Goal: Task Accomplishment & Management: Use online tool/utility

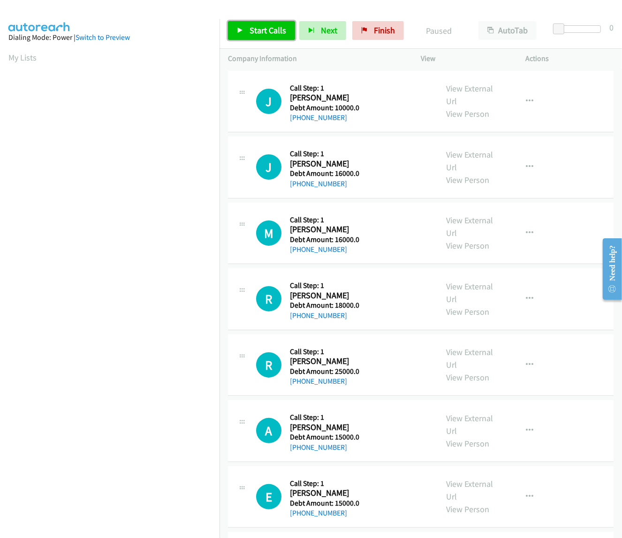
click at [278, 33] on span "Start Calls" at bounding box center [267, 30] width 37 height 11
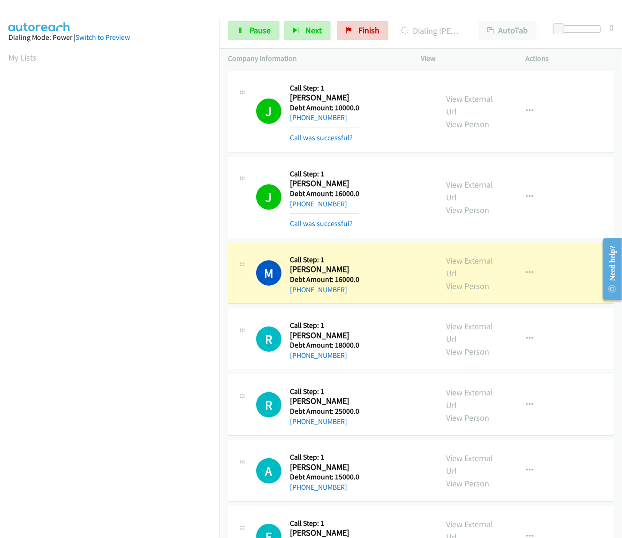
scroll to position [0, 1]
drag, startPoint x: 291, startPoint y: 271, endPoint x: 361, endPoint y: 291, distance: 73.0
click at [361, 291] on div "M Callback Scheduled Call Step: 1 [PERSON_NAME] America/New_York Debt Amount: 1…" at bounding box center [342, 273] width 173 height 45
copy div "[PERSON_NAME] America/New_York Debt Amount: 16000.0 [PHONE_NUMBER]"
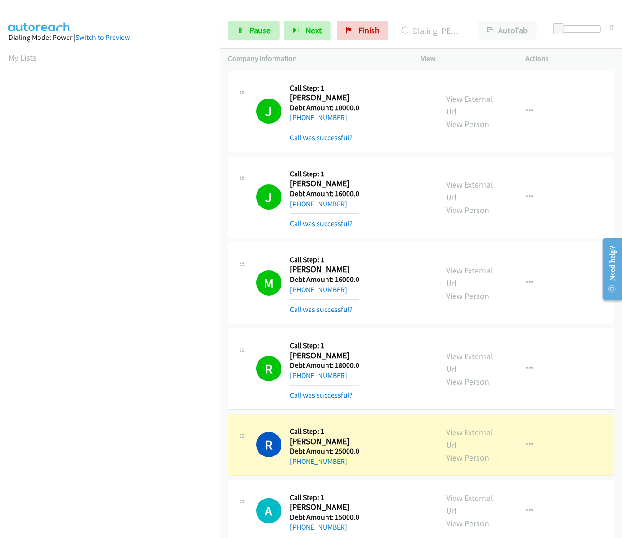
click at [233, 234] on div "J Callback Scheduled Call Step: 1 [PERSON_NAME] America/Los_Angeles Debt Amount…" at bounding box center [420, 198] width 385 height 82
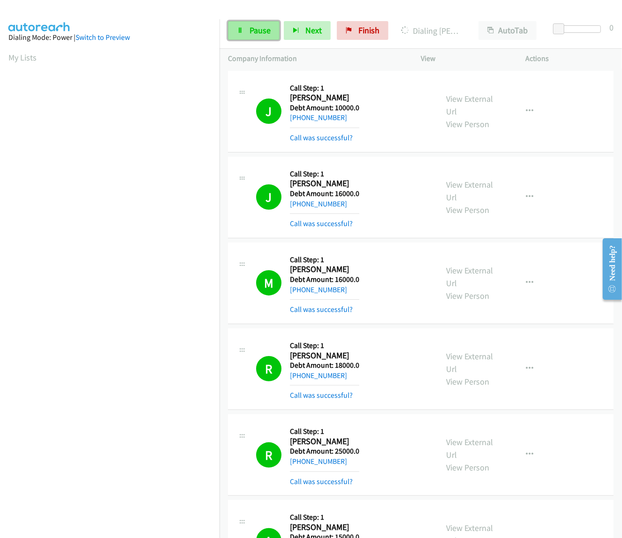
click at [249, 31] on span "Pause" at bounding box center [259, 30] width 21 height 11
click at [272, 29] on span "Start Calls" at bounding box center [267, 30] width 37 height 11
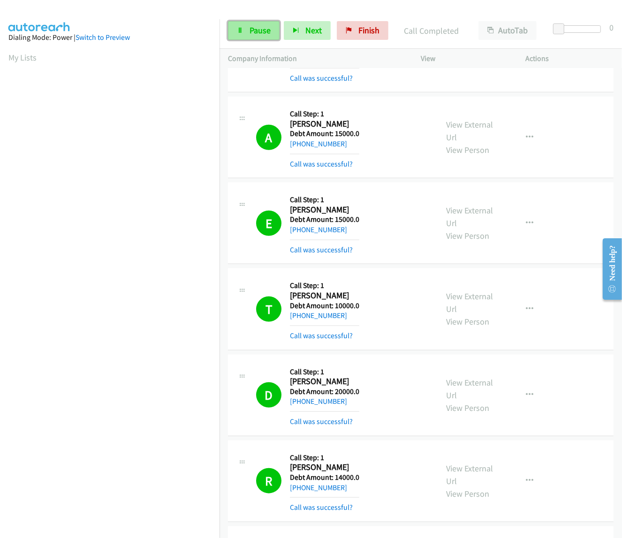
click at [255, 30] on span "Pause" at bounding box center [259, 30] width 21 height 11
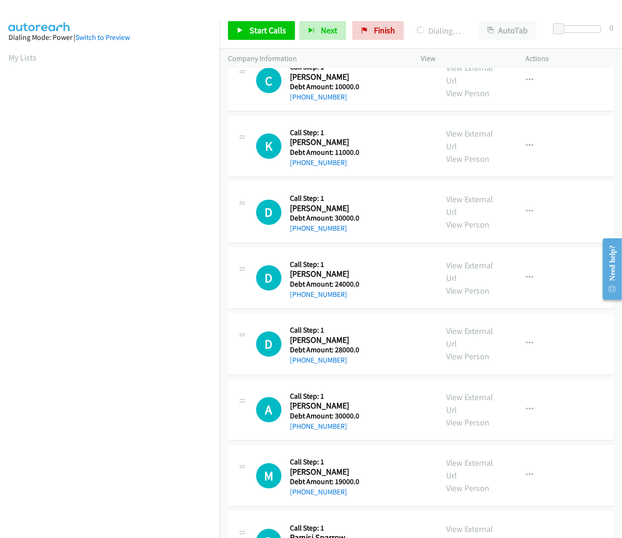
scroll to position [807, 0]
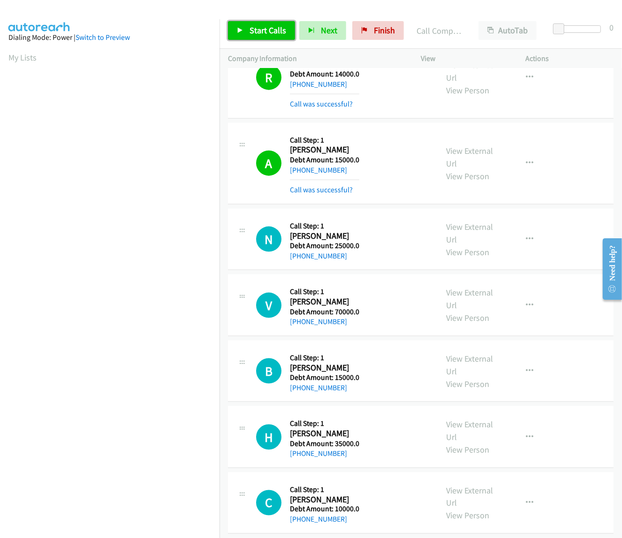
click at [249, 24] on link "Start Calls" at bounding box center [261, 30] width 67 height 19
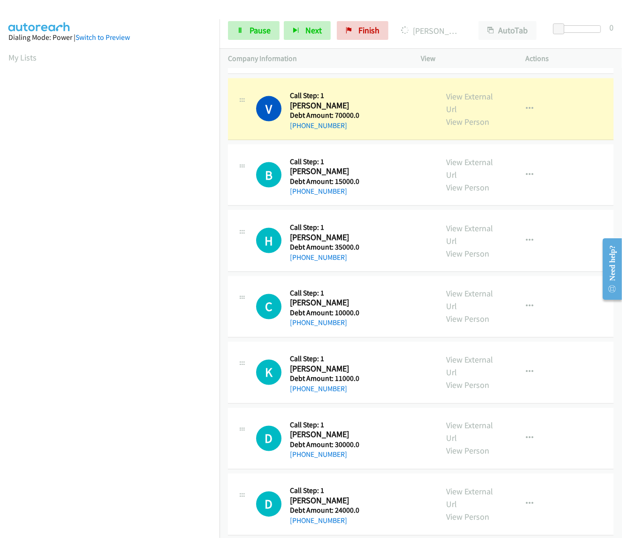
scroll to position [1025, 0]
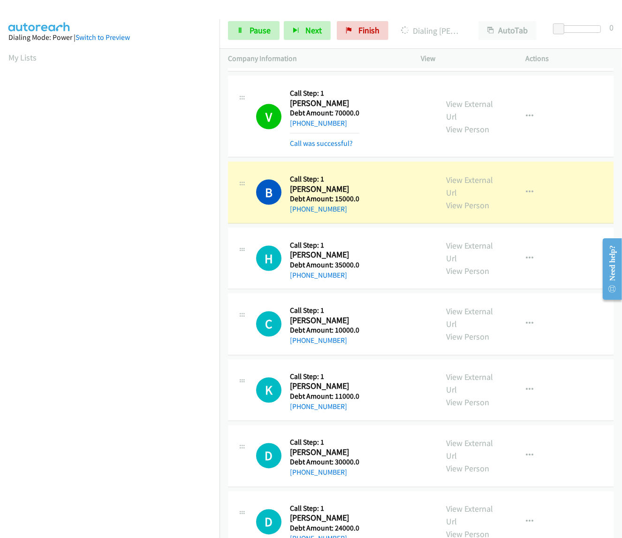
click at [264, 19] on div "Start Calls Pause Next Finish Dialing [PERSON_NAME] AutoTab AutoTab 0" at bounding box center [420, 31] width 402 height 36
click at [263, 26] on span "Pause" at bounding box center [259, 30] width 21 height 11
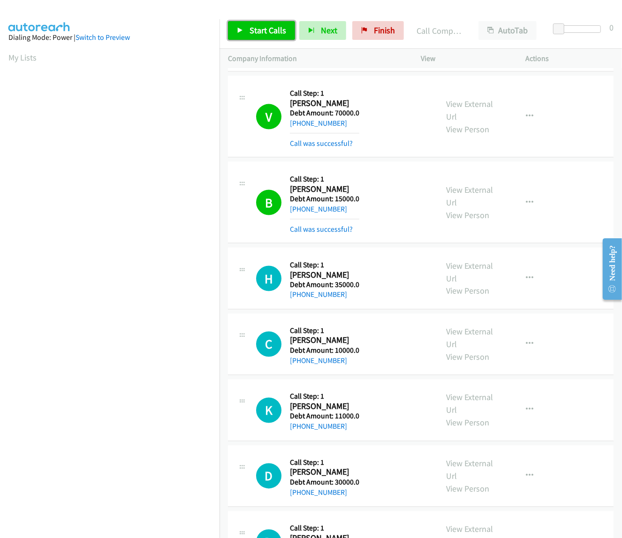
click at [254, 34] on span "Start Calls" at bounding box center [267, 30] width 37 height 11
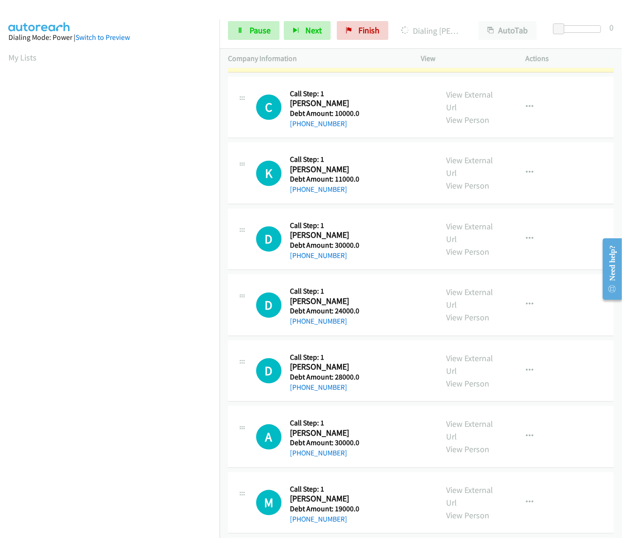
scroll to position [1268, 0]
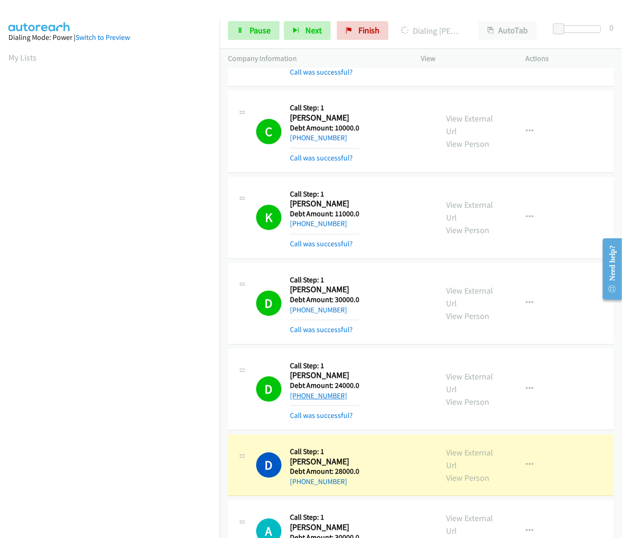
drag, startPoint x: 291, startPoint y: 378, endPoint x: 320, endPoint y: 394, distance: 33.0
click at [348, 397] on div "Callback Scheduled Call Step: 1 [PERSON_NAME] America/New_York Debt Amount: 240…" at bounding box center [324, 389] width 69 height 64
copy div "[PERSON_NAME] America/New_York Debt Amount: 24000.0 [PHONE_NUMBER]"
click at [392, 458] on div "D Callback Scheduled Call Step: 1 [PERSON_NAME] America/Los_Angeles Debt Amount…" at bounding box center [342, 465] width 173 height 45
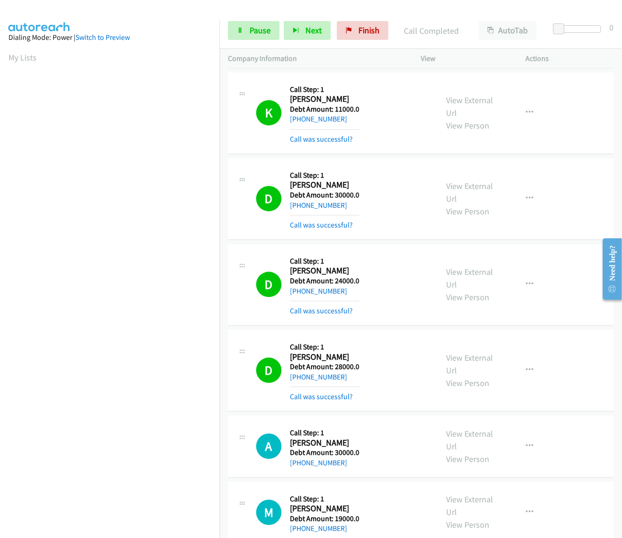
scroll to position [1384, 0]
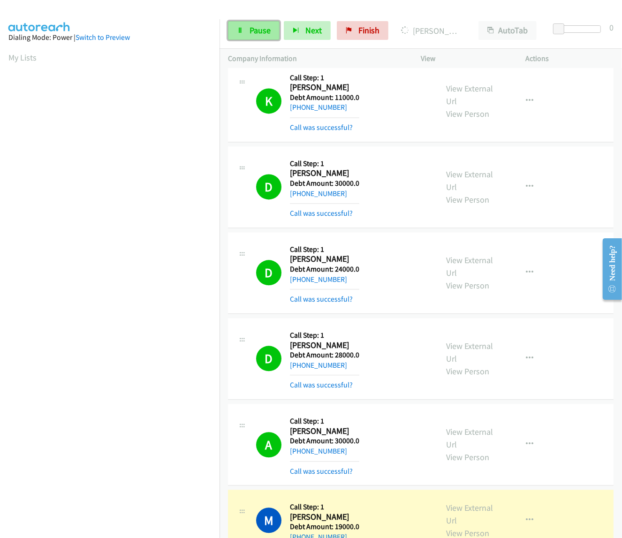
click at [265, 33] on span "Pause" at bounding box center [259, 30] width 21 height 11
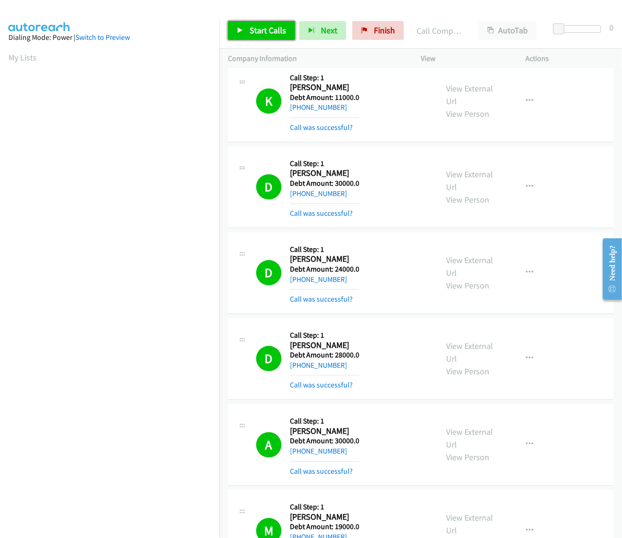
click at [244, 32] on link "Start Calls" at bounding box center [261, 30] width 67 height 19
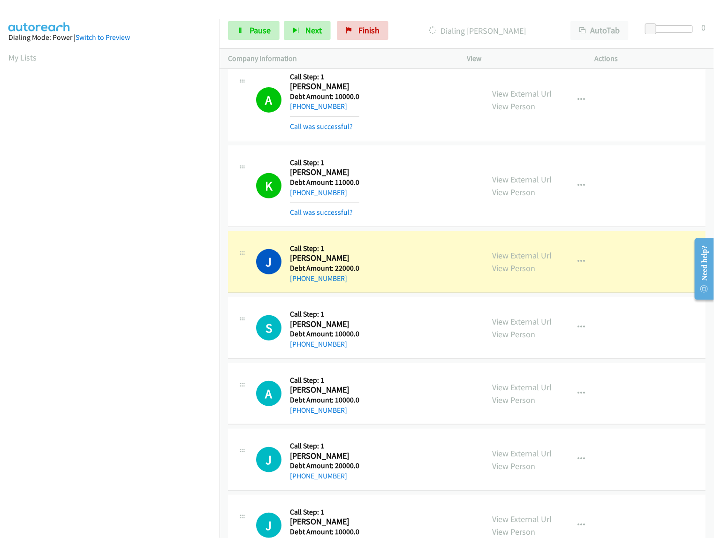
scroll to position [2968, 0]
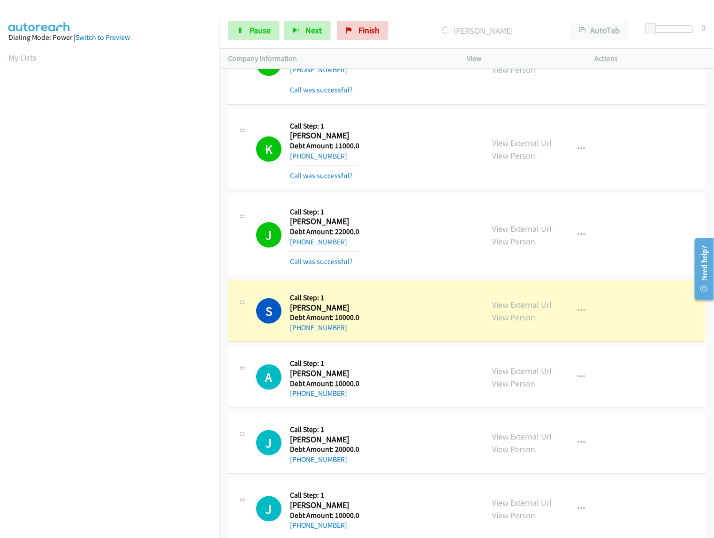
click at [259, 19] on div "Start Calls Pause Next Finish Dialing [PERSON_NAME] AutoTab AutoTab 0" at bounding box center [466, 31] width 494 height 36
click at [259, 26] on span "Pause" at bounding box center [259, 30] width 21 height 11
click at [246, 24] on link "Start Calls" at bounding box center [237, 26] width 18 height 10
click at [255, 27] on span "Pause" at bounding box center [259, 30] width 21 height 11
click at [254, 34] on span "Start Calls" at bounding box center [245, 44] width 17 height 20
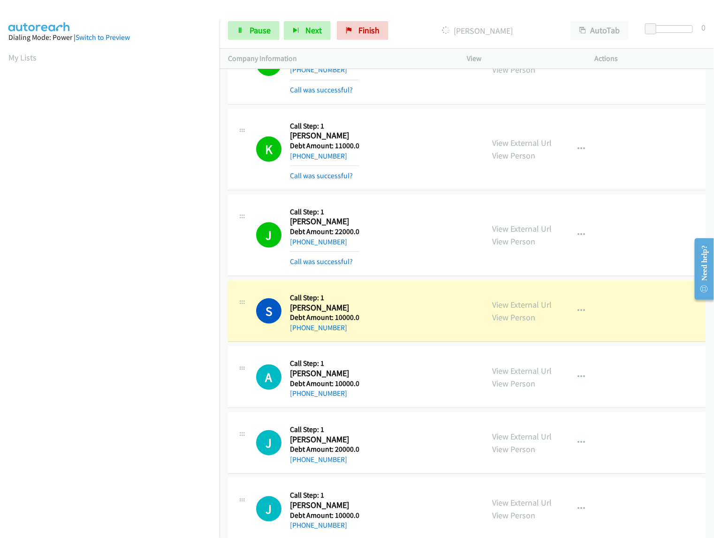
click at [254, 34] on span "Start Calls" at bounding box center [245, 44] width 17 height 20
click at [267, 31] on span "Pause" at bounding box center [259, 30] width 21 height 11
click at [254, 34] on span "Start Calls" at bounding box center [245, 44] width 17 height 20
click at [261, 23] on link "Pause" at bounding box center [254, 30] width 52 height 19
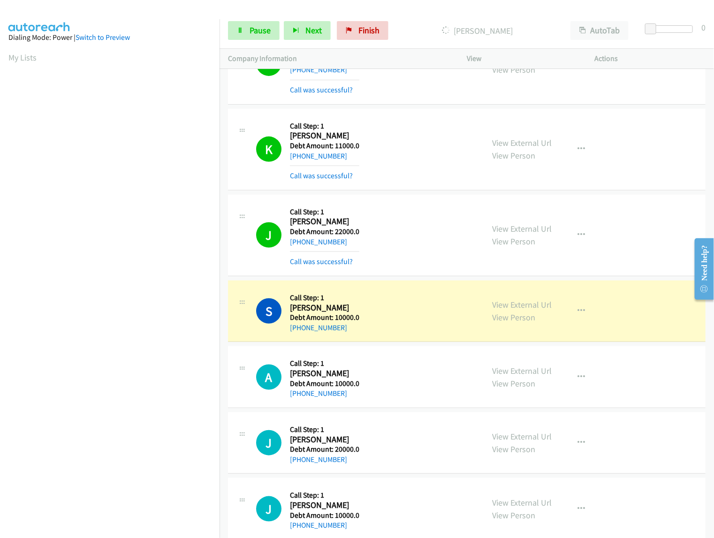
click at [254, 34] on span "Start Calls" at bounding box center [245, 44] width 17 height 20
drag, startPoint x: 291, startPoint y: 425, endPoint x: 362, endPoint y: 441, distance: 72.1
click at [362, 333] on div "J Callback Scheduled Call Step: 1 [PERSON_NAME] America/Los_Angeles Debt Amount…" at bounding box center [365, 311] width 219 height 45
copy div "[PERSON_NAME] America/Los_Angeles Debt Amount: 30000.0 [PHONE_NUMBER]"
click at [261, 27] on span "Pause" at bounding box center [259, 30] width 21 height 11
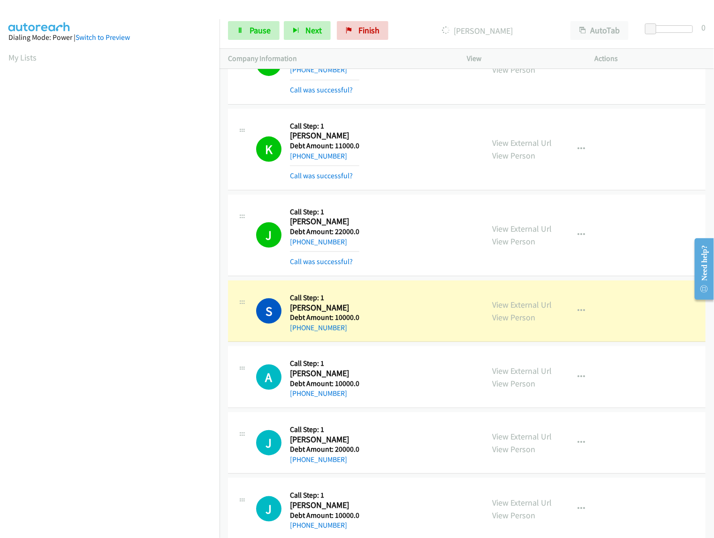
click at [254, 35] on span "Start Calls" at bounding box center [245, 44] width 17 height 20
drag, startPoint x: 291, startPoint y: 172, endPoint x: 363, endPoint y: 195, distance: 76.2
click at [363, 289] on div "K Callback Scheduled Call Step: 1 [PERSON_NAME] America/Chicago Debt Amount: 15…" at bounding box center [365, 311] width 219 height 45
copy div "[PERSON_NAME] America/[GEOGRAPHIC_DATA] Debt Amount: 15000.0 [PHONE_NUMBER]"
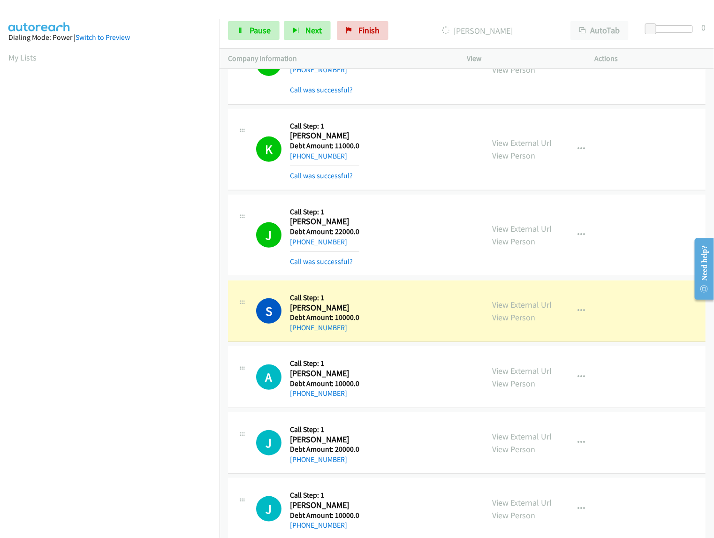
click at [256, 31] on span "Pause" at bounding box center [259, 30] width 21 height 11
click at [254, 34] on span "Start Calls" at bounding box center [245, 44] width 17 height 20
click at [266, 27] on span "Pause" at bounding box center [259, 30] width 21 height 11
